Goal: Task Accomplishment & Management: Complete application form

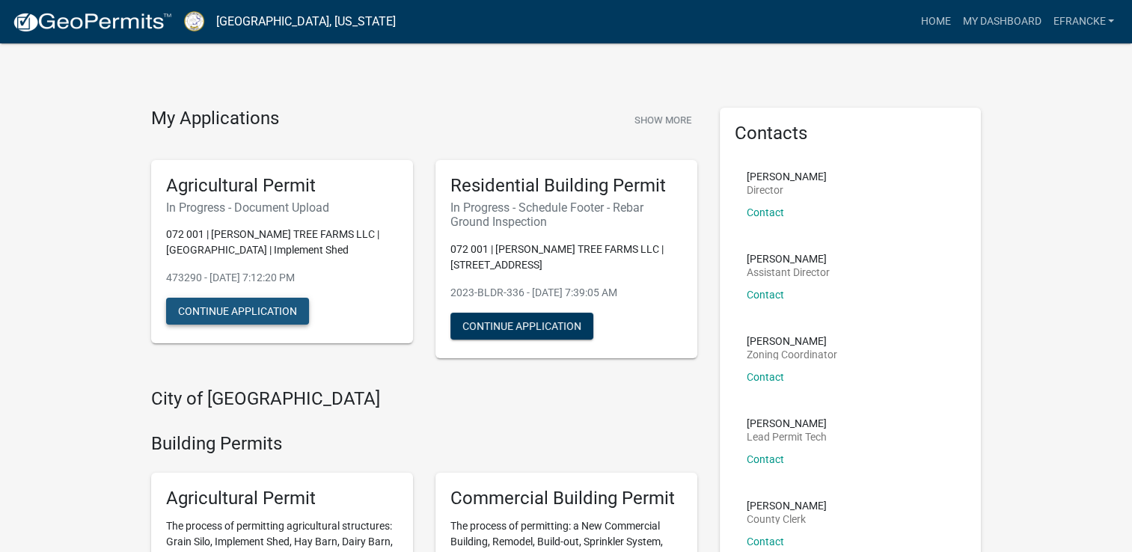
click at [272, 310] on button "Continue Application" at bounding box center [237, 311] width 143 height 27
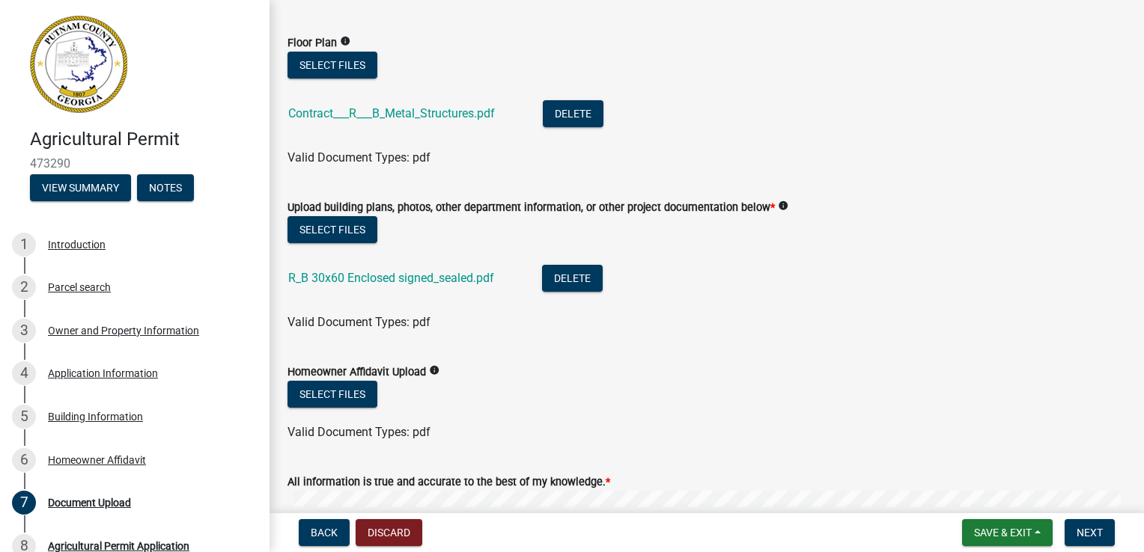
scroll to position [398, 0]
click at [352, 391] on button "Select files" at bounding box center [332, 393] width 90 height 27
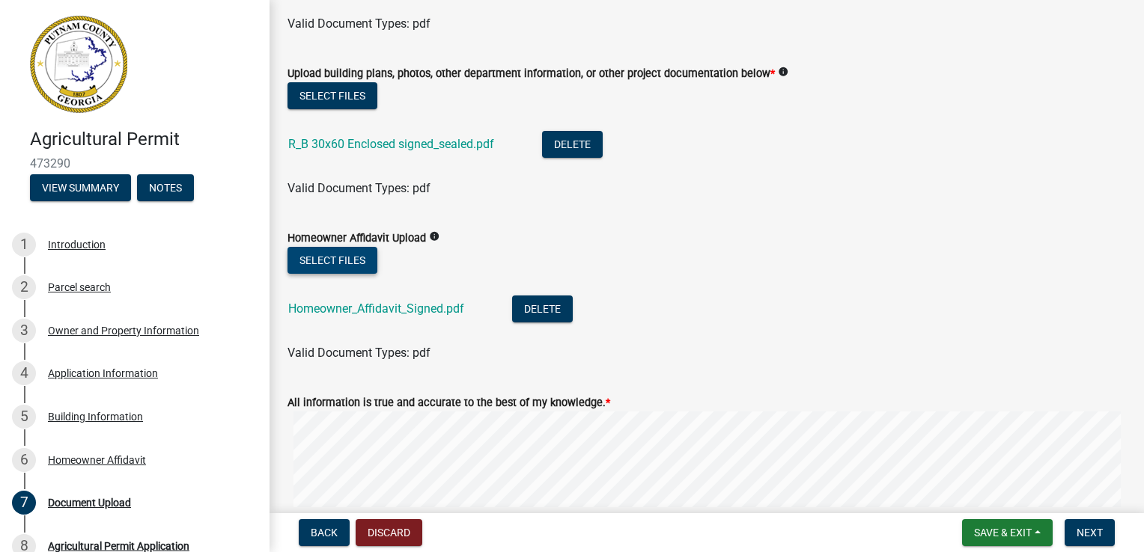
scroll to position [550, 0]
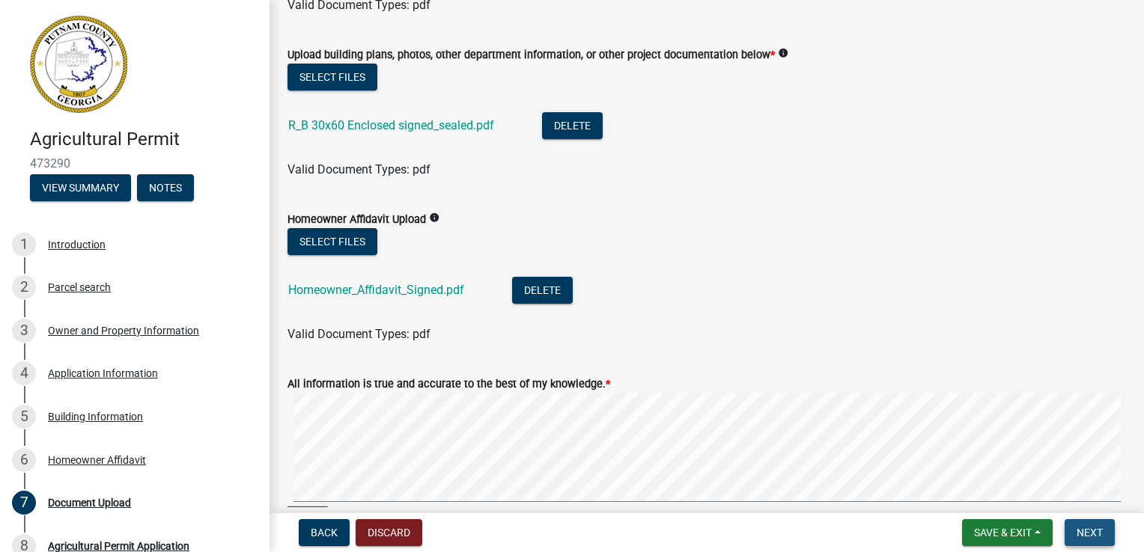
click at [1090, 531] on span "Next" at bounding box center [1089, 533] width 26 height 12
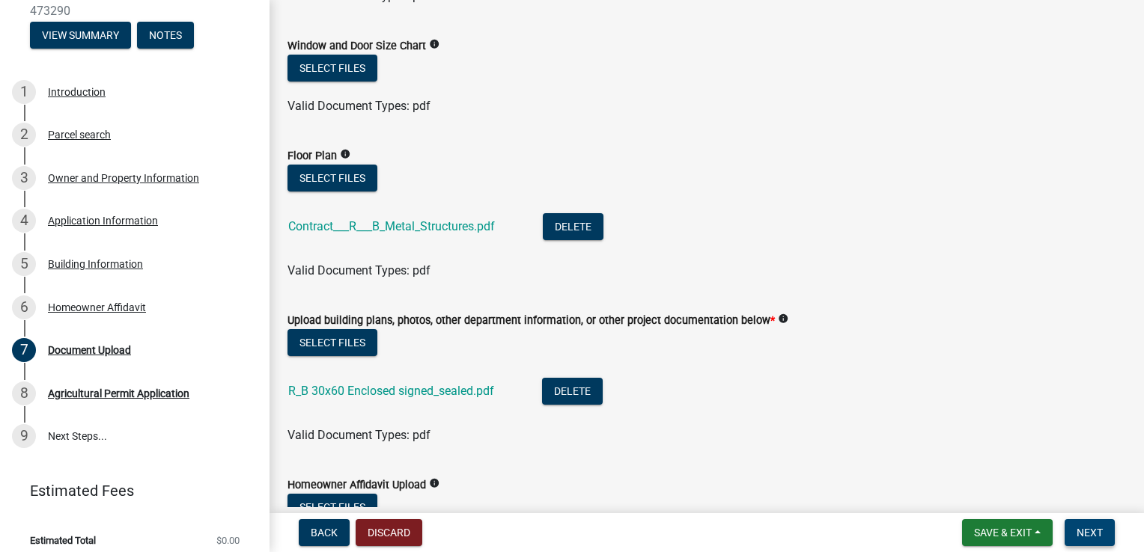
scroll to position [295, 0]
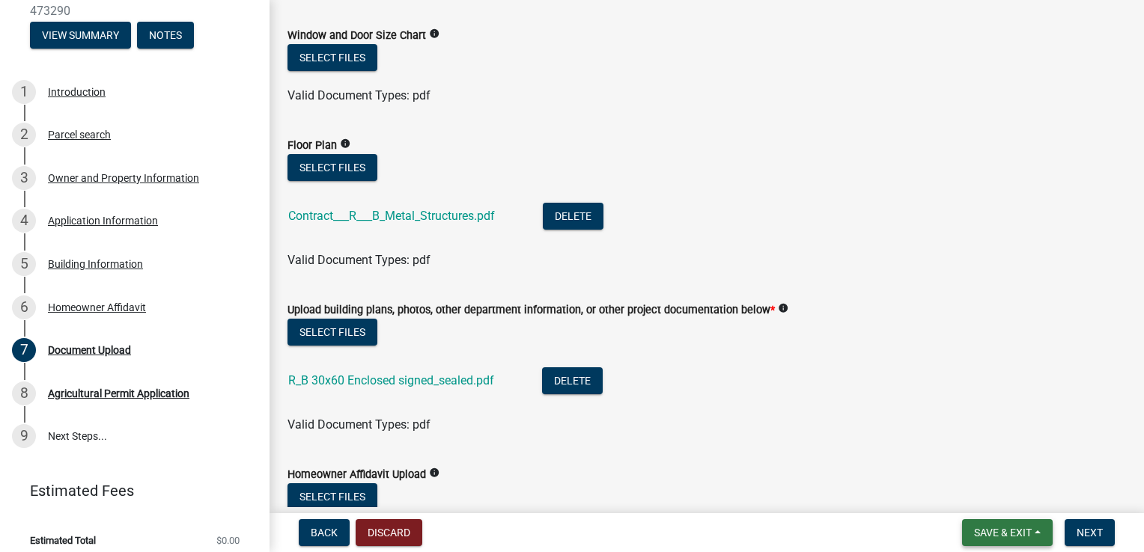
click at [1036, 531] on button "Save & Exit" at bounding box center [1007, 532] width 91 height 27
click at [978, 462] on button "Save" at bounding box center [992, 458] width 120 height 36
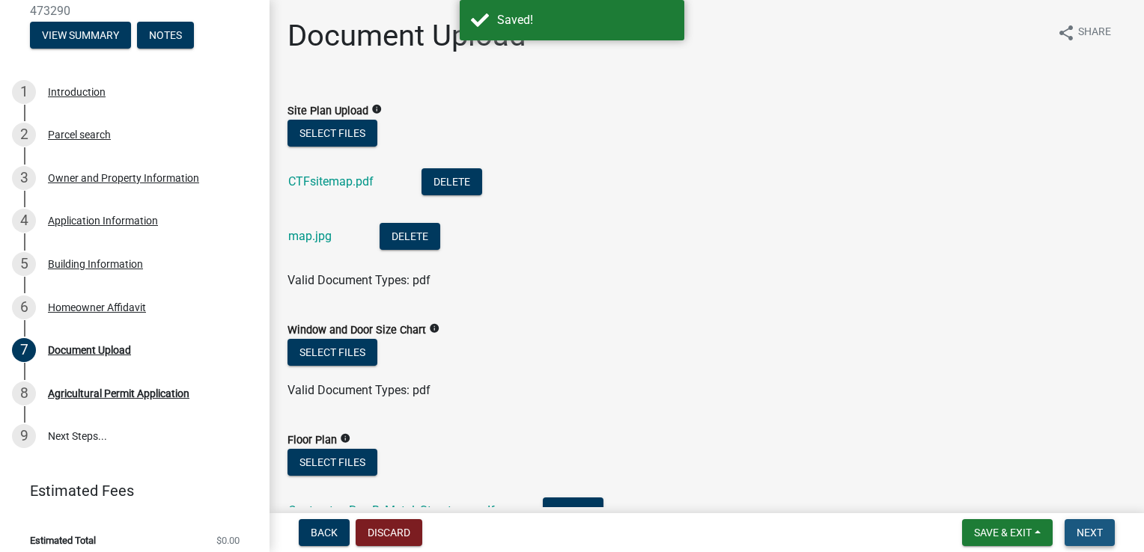
click at [1096, 527] on span "Next" at bounding box center [1089, 533] width 26 height 12
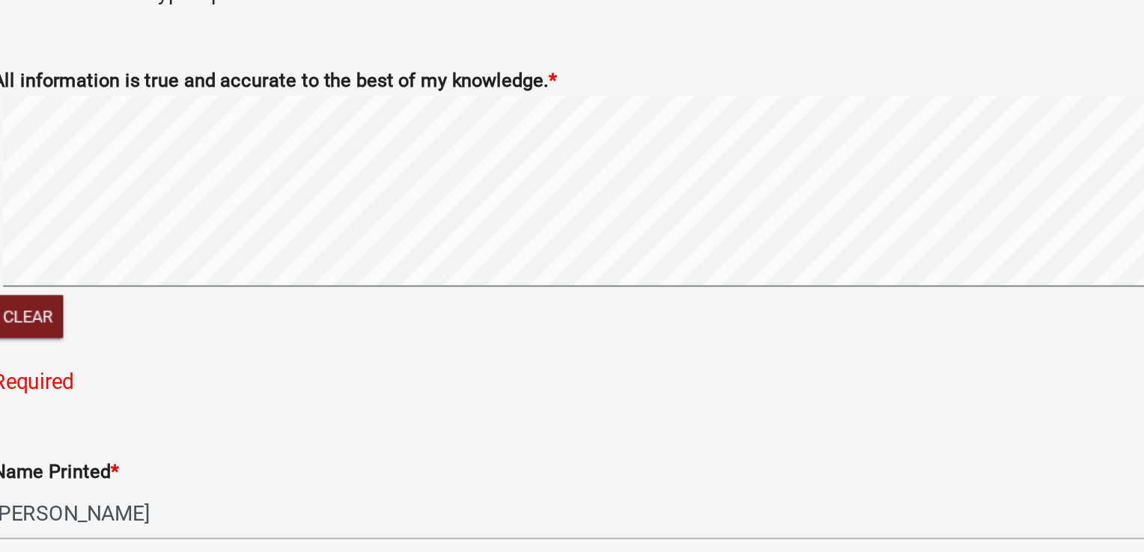
scroll to position [716, 0]
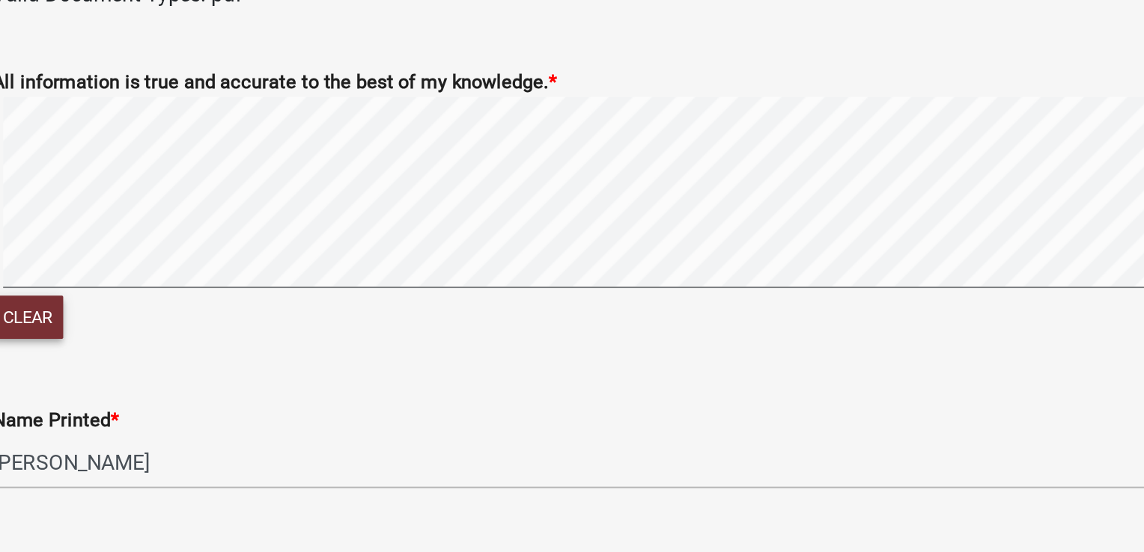
click at [314, 355] on button "Clear" at bounding box center [307, 353] width 40 height 25
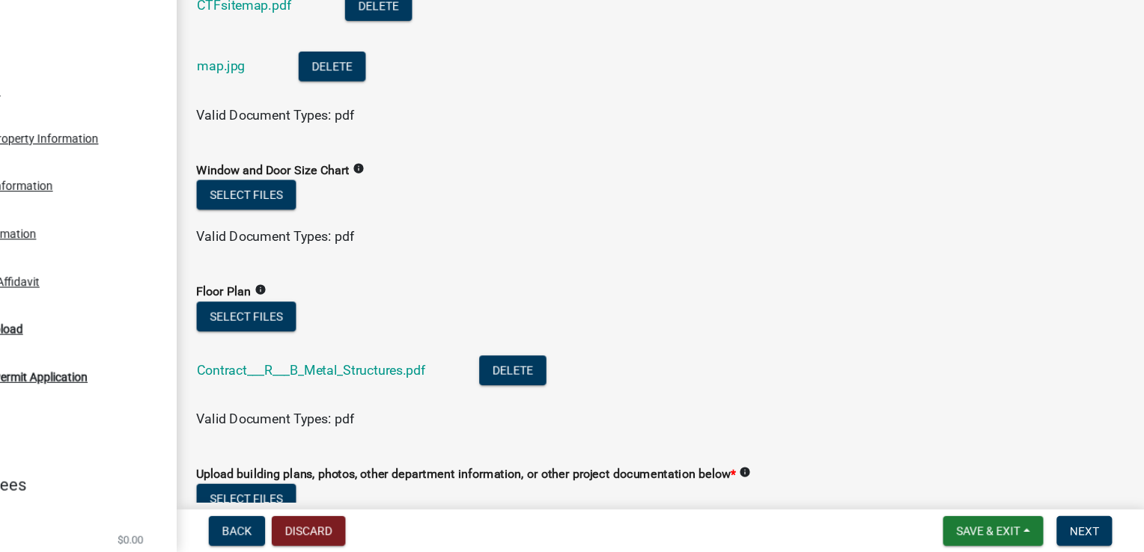
scroll to position [0, 0]
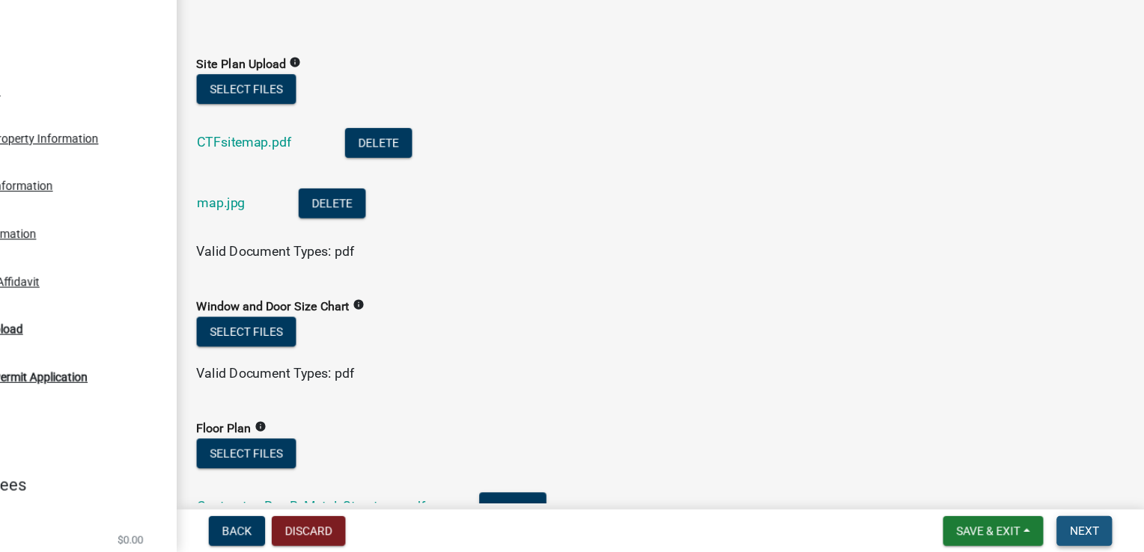
click at [1087, 529] on span "Next" at bounding box center [1089, 533] width 26 height 12
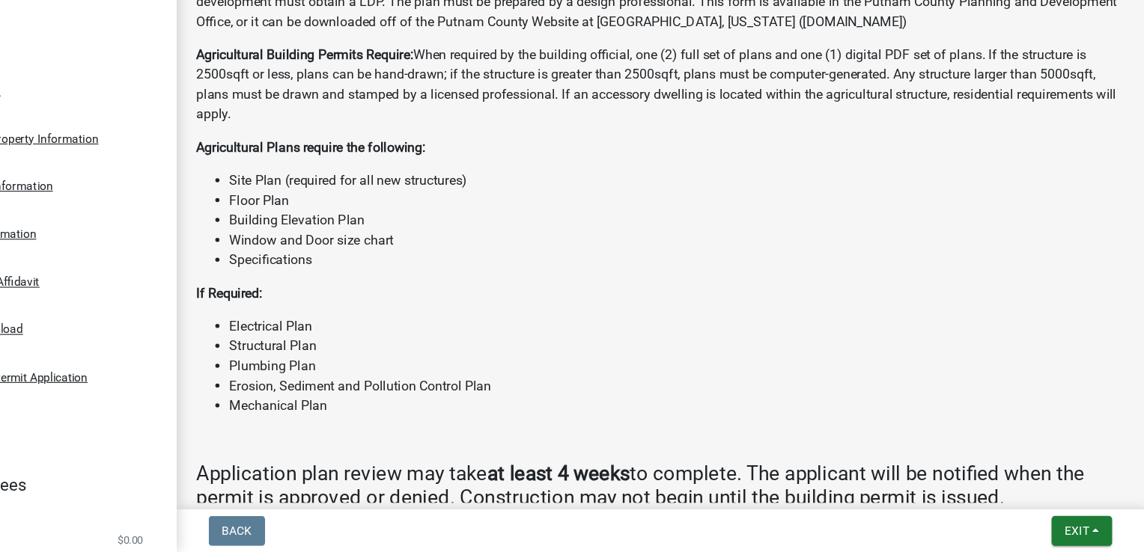
scroll to position [997, 0]
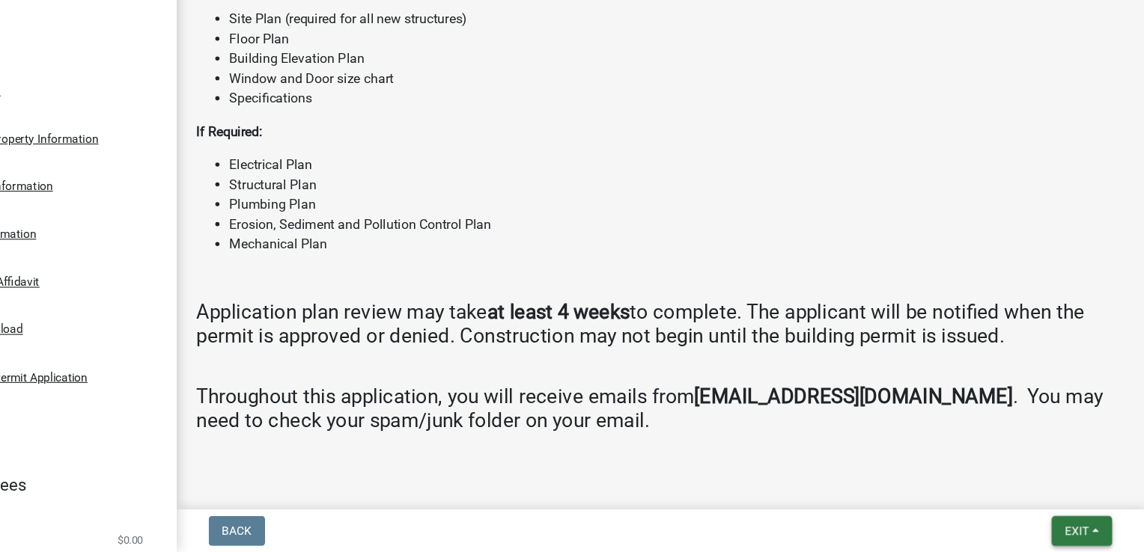
click at [1093, 531] on button "Exit" at bounding box center [1087, 532] width 55 height 27
click at [1041, 456] on button "Save" at bounding box center [1055, 458] width 120 height 36
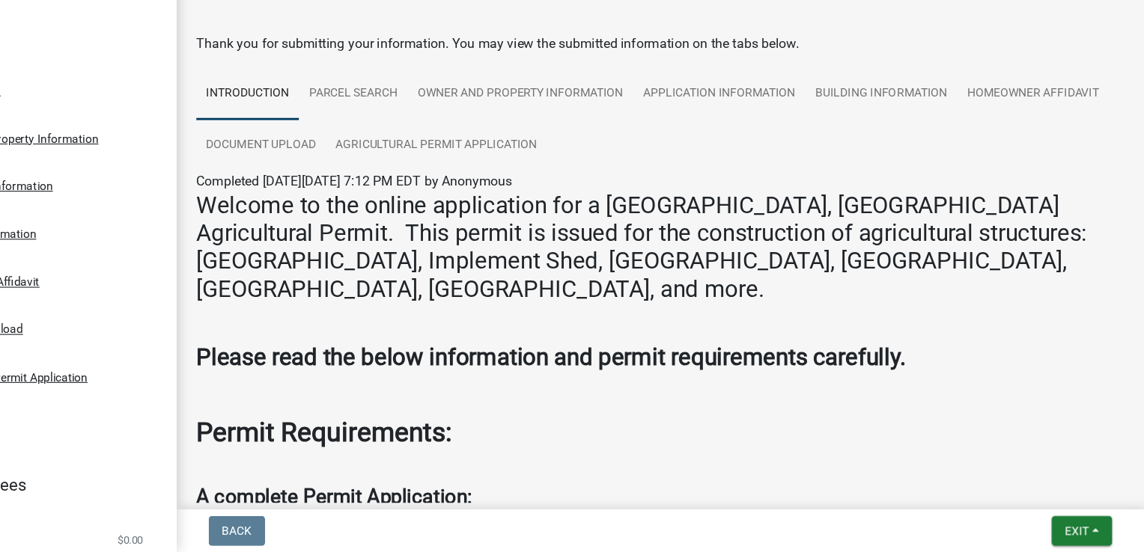
scroll to position [0, 0]
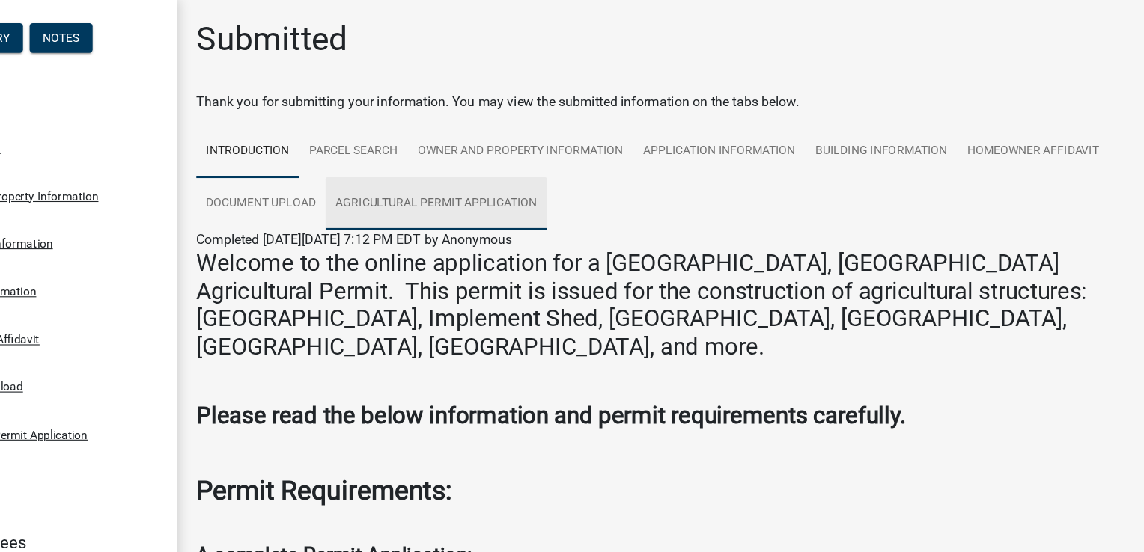
click at [559, 184] on link "Agricultural Permit Application" at bounding box center [504, 185] width 200 height 48
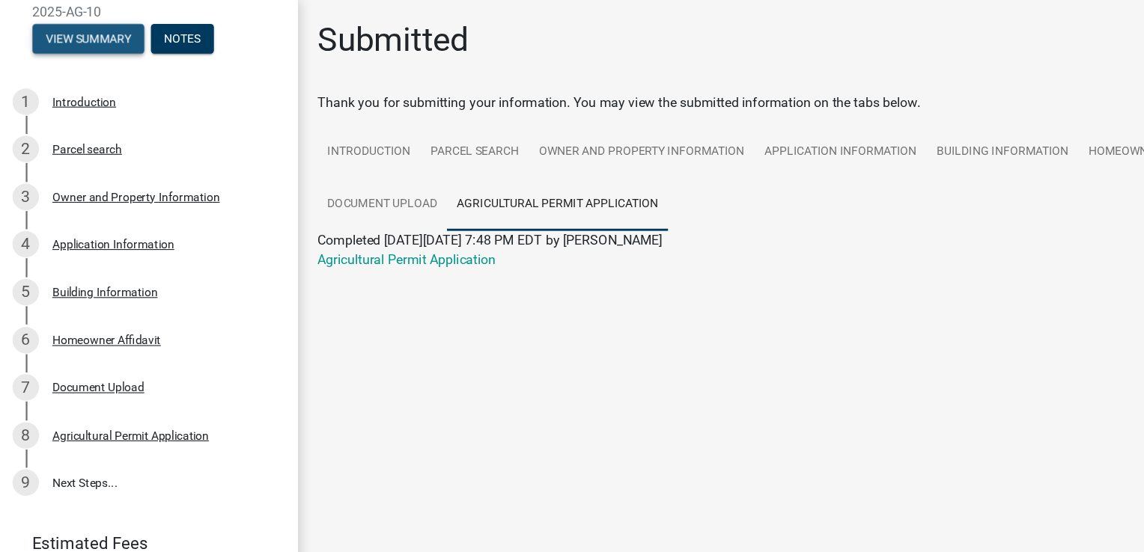
click at [89, 30] on button "View Summary" at bounding box center [80, 35] width 101 height 27
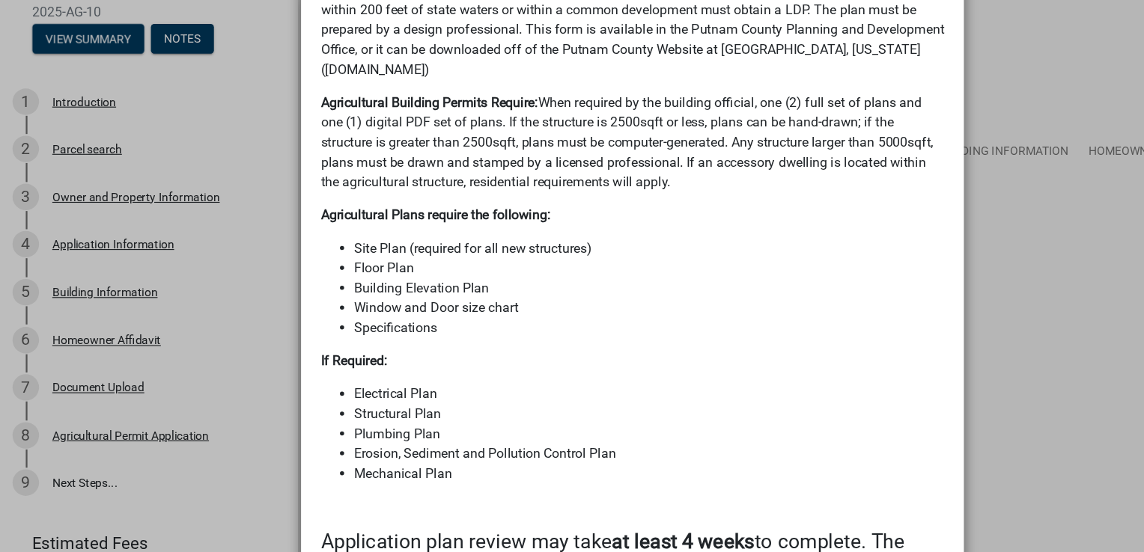
scroll to position [1265, 0]
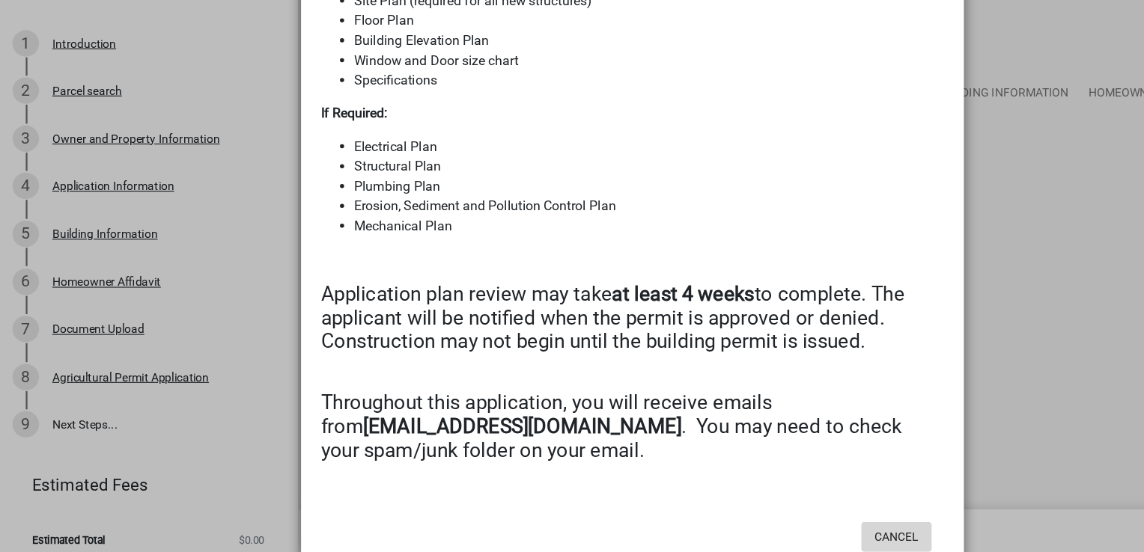
click at [801, 525] on button "Cancel" at bounding box center [810, 538] width 64 height 27
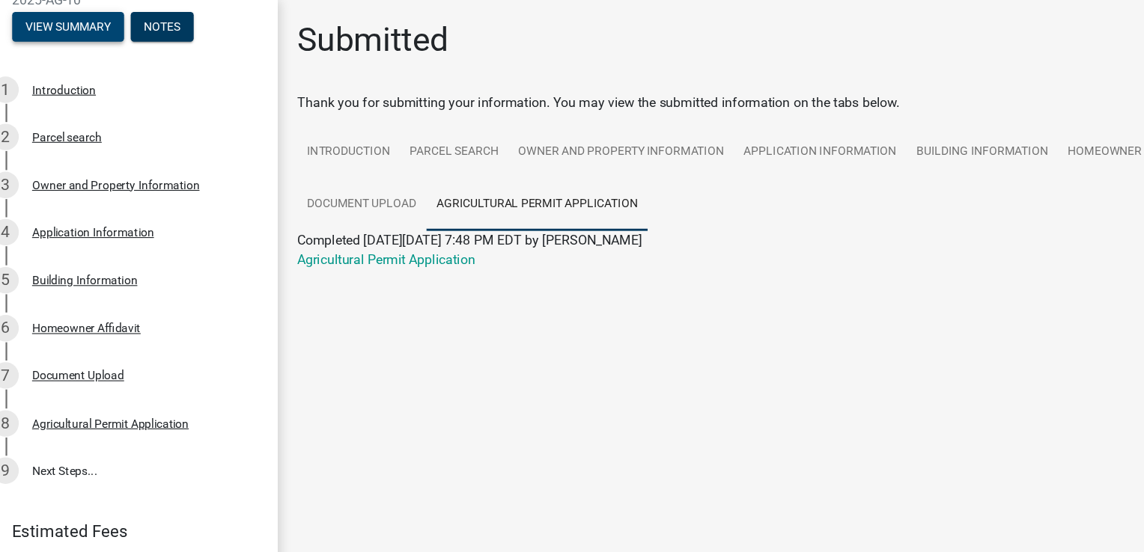
scroll to position [0, 0]
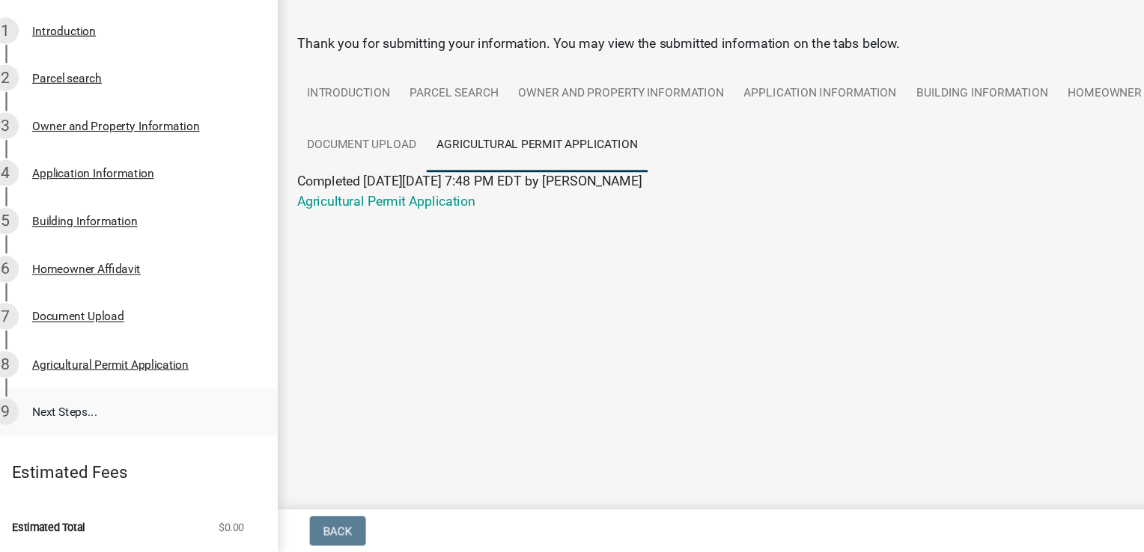
click at [74, 423] on link "9 Next Steps..." at bounding box center [134, 425] width 269 height 43
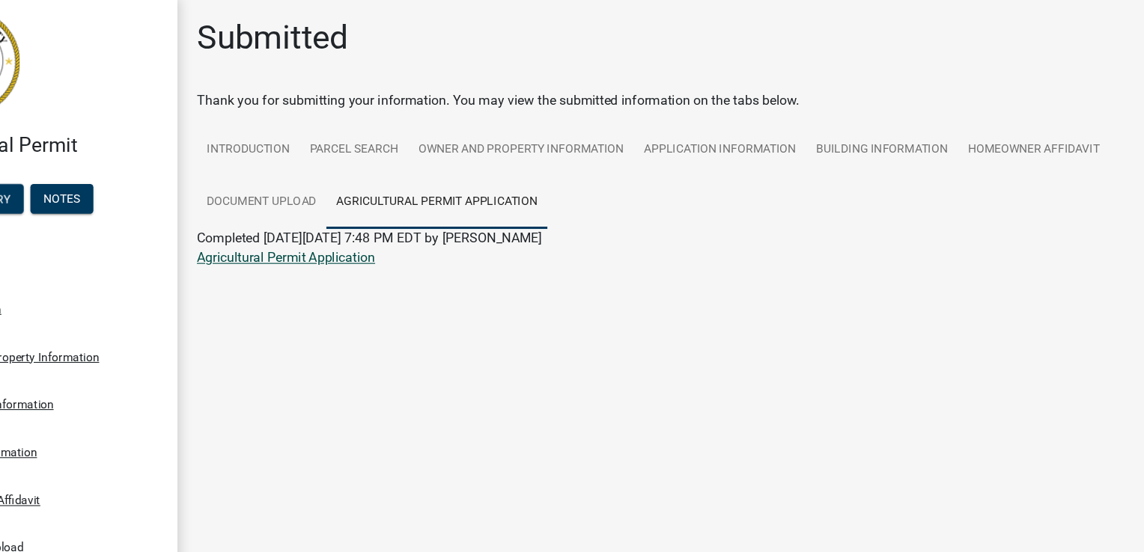
click at [428, 236] on link "Agricultural Permit Application" at bounding box center [367, 235] width 161 height 14
